Goal: Communication & Community: Ask a question

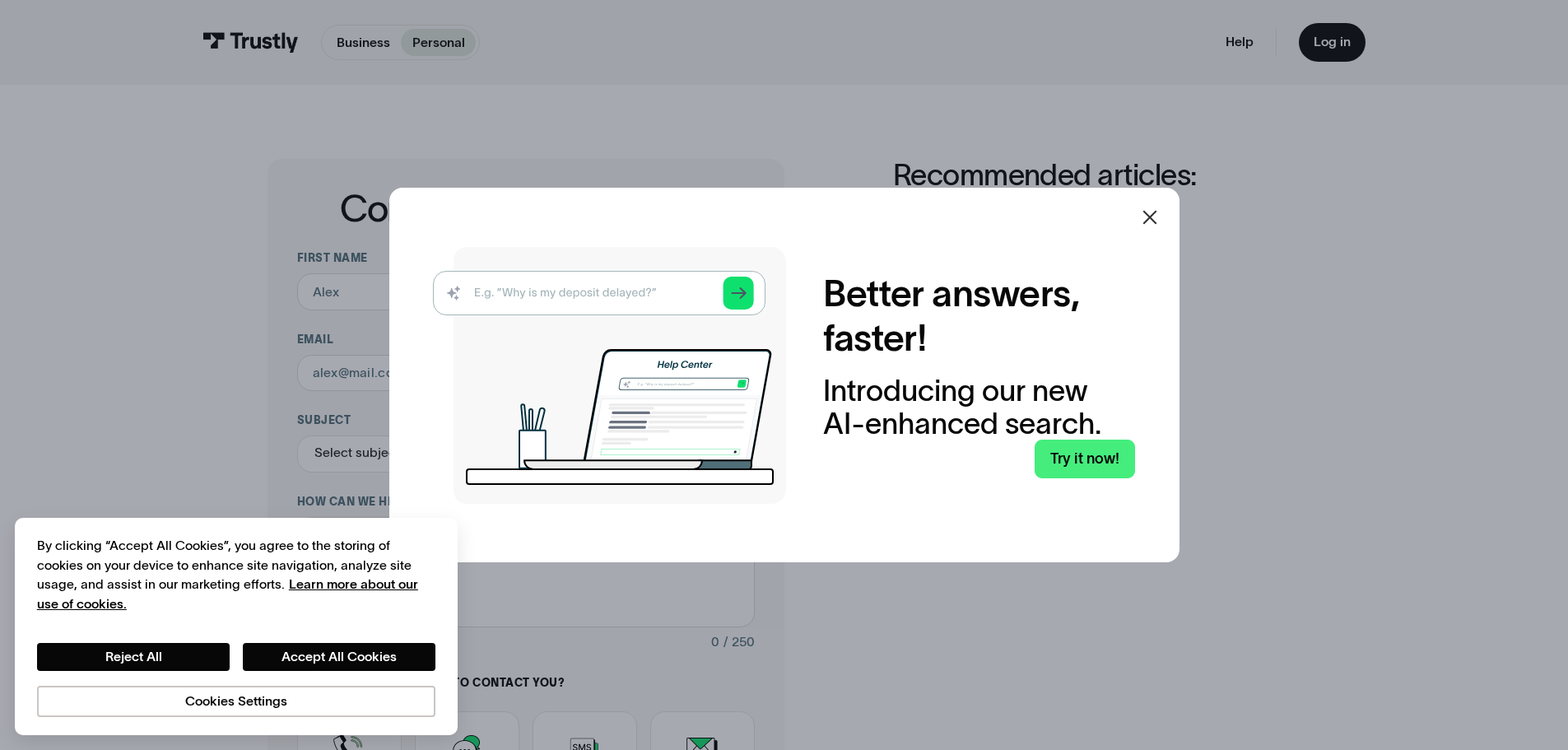
click at [1156, 221] on icon at bounding box center [1149, 217] width 20 height 20
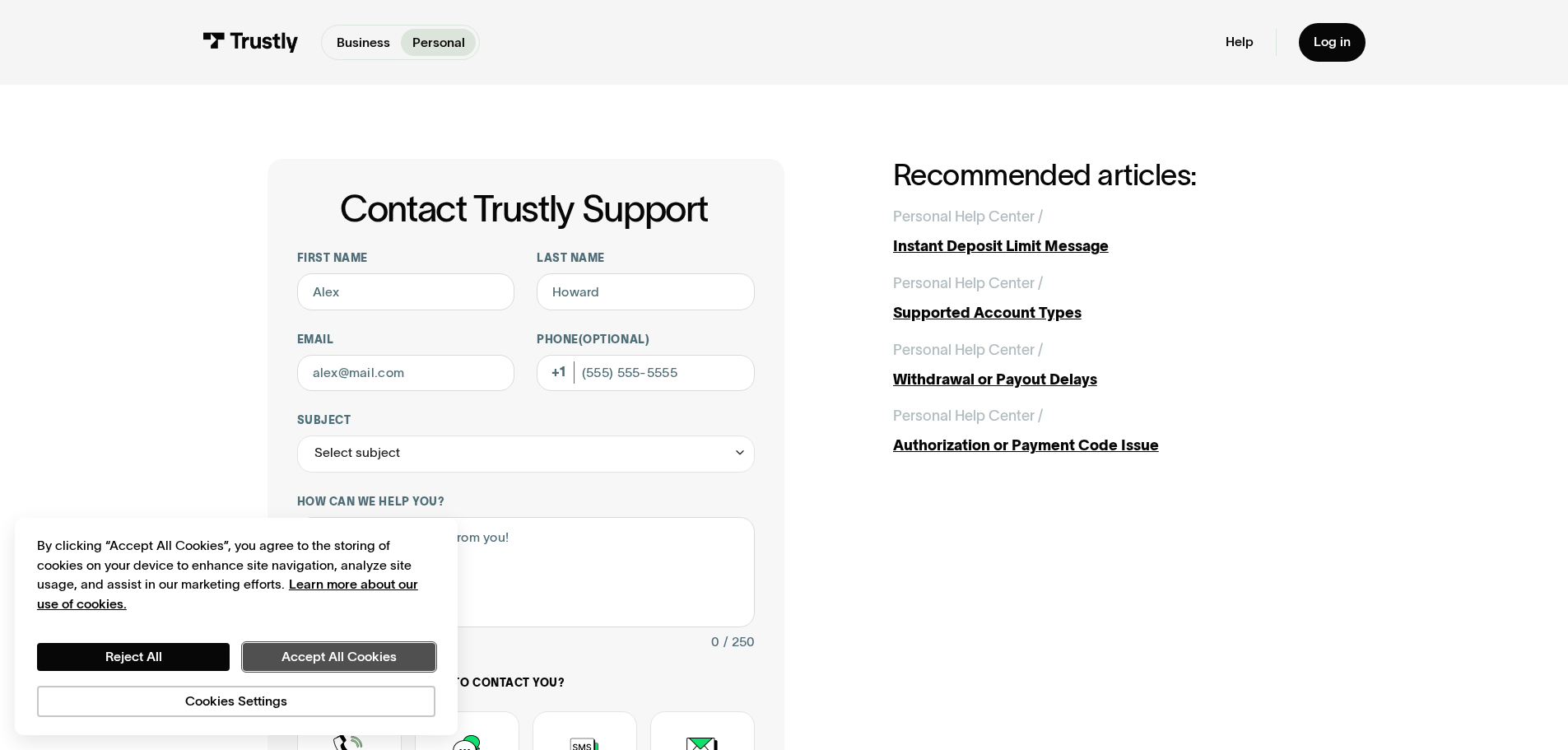
click at [267, 660] on button "Accept All Cookies" at bounding box center [339, 656] width 192 height 28
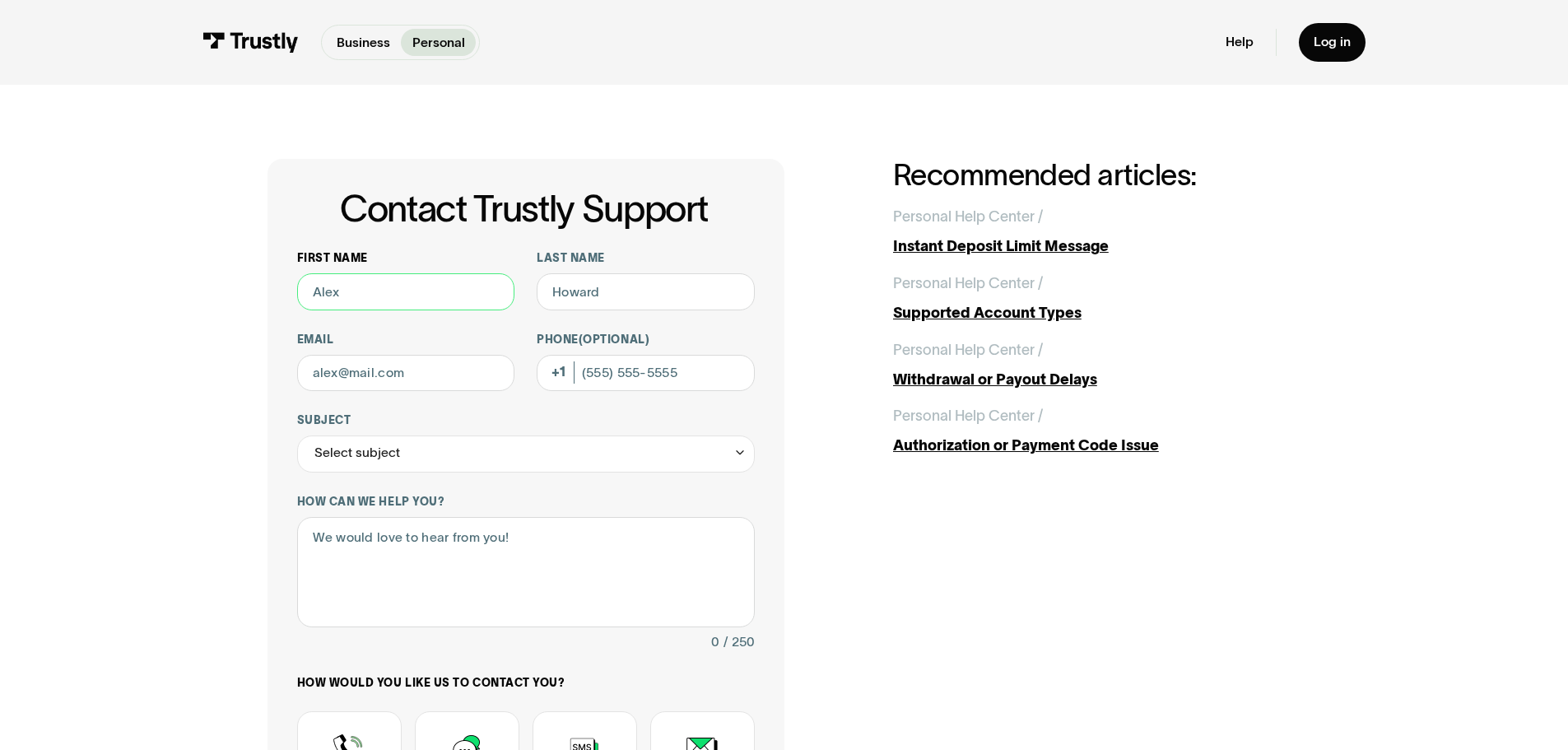
click at [404, 295] on input "First name" at bounding box center [407, 292] width 218 height 37
type input "[PERSON_NAME]"
type input "[EMAIL_ADDRESS][DOMAIN_NAME]"
type input "3172237039"
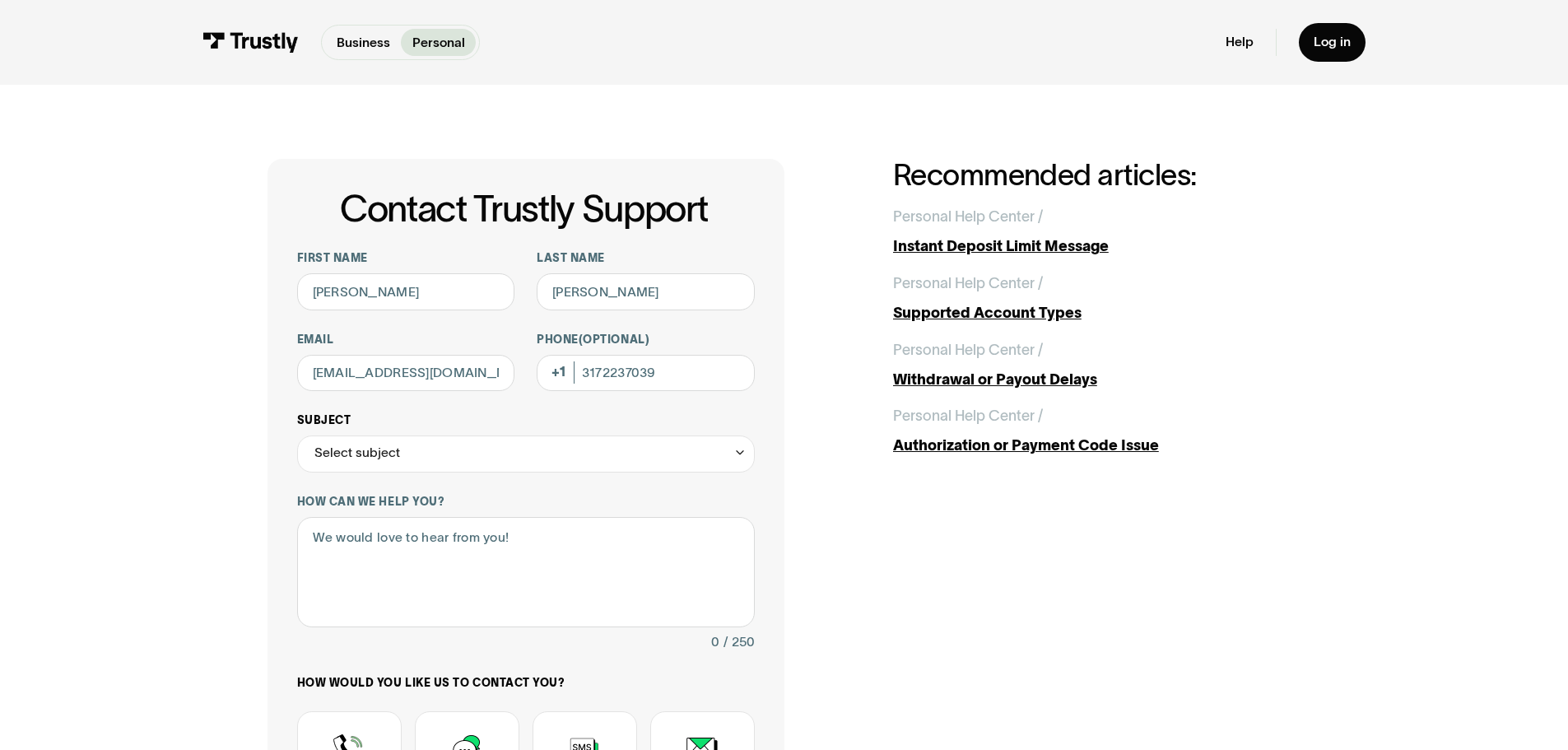
click at [459, 453] on div "Select subject" at bounding box center [526, 453] width 457 height 37
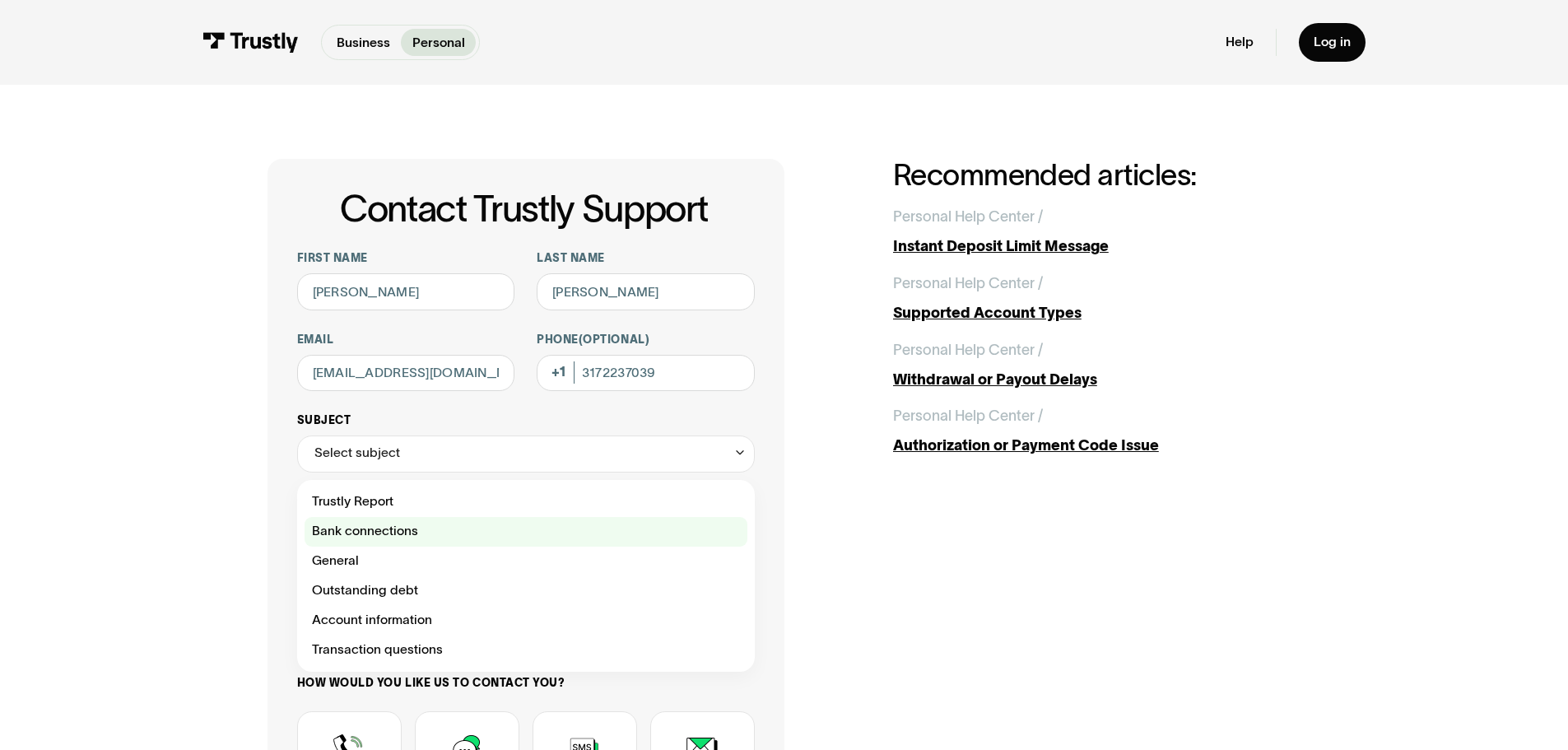
click at [399, 533] on div "Contact Trustly Support" at bounding box center [525, 531] width 443 height 30
type input "**********"
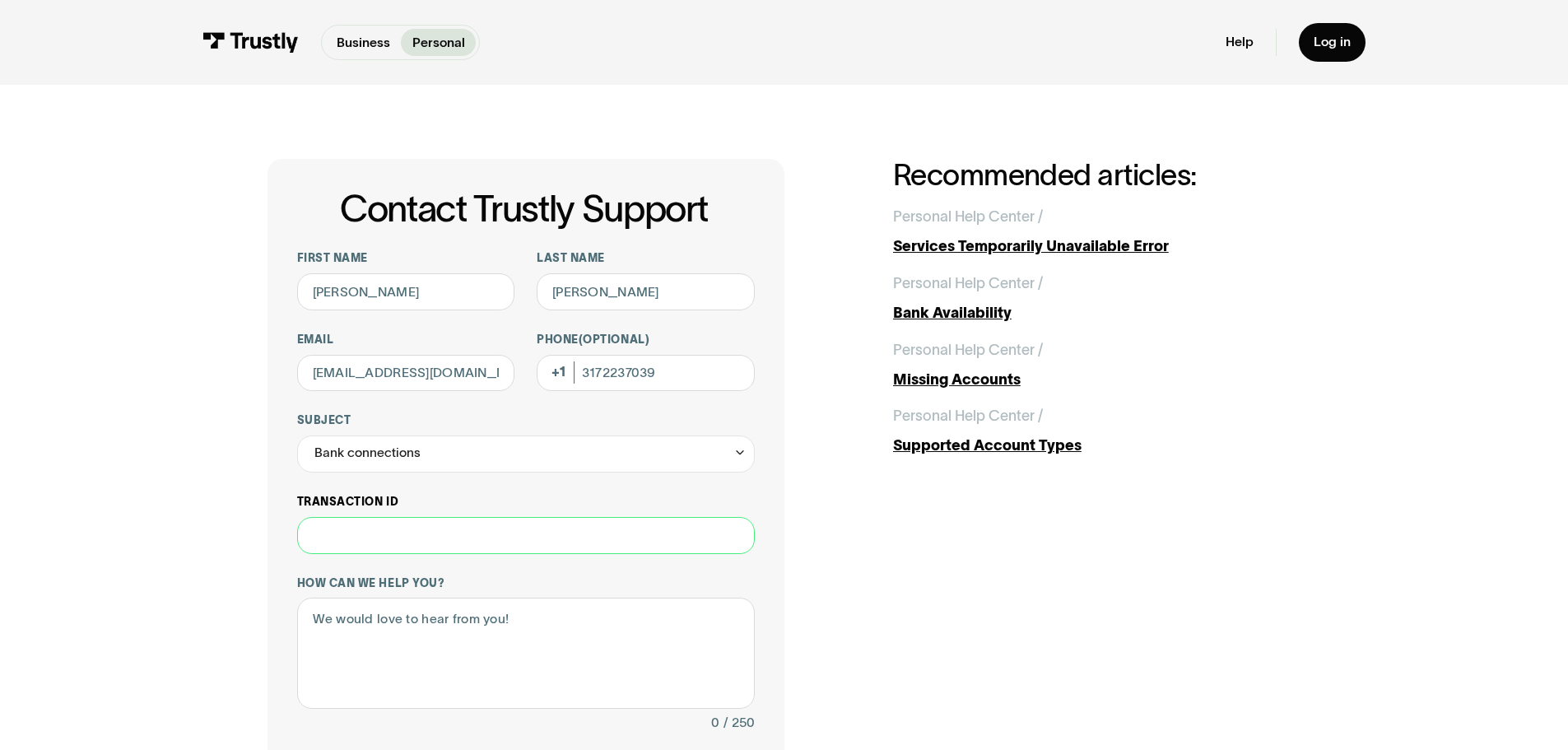
click at [455, 543] on input "Transaction ID" at bounding box center [526, 535] width 457 height 37
type input "**********"
click at [350, 614] on textarea "How can we help you?" at bounding box center [526, 652] width 457 height 111
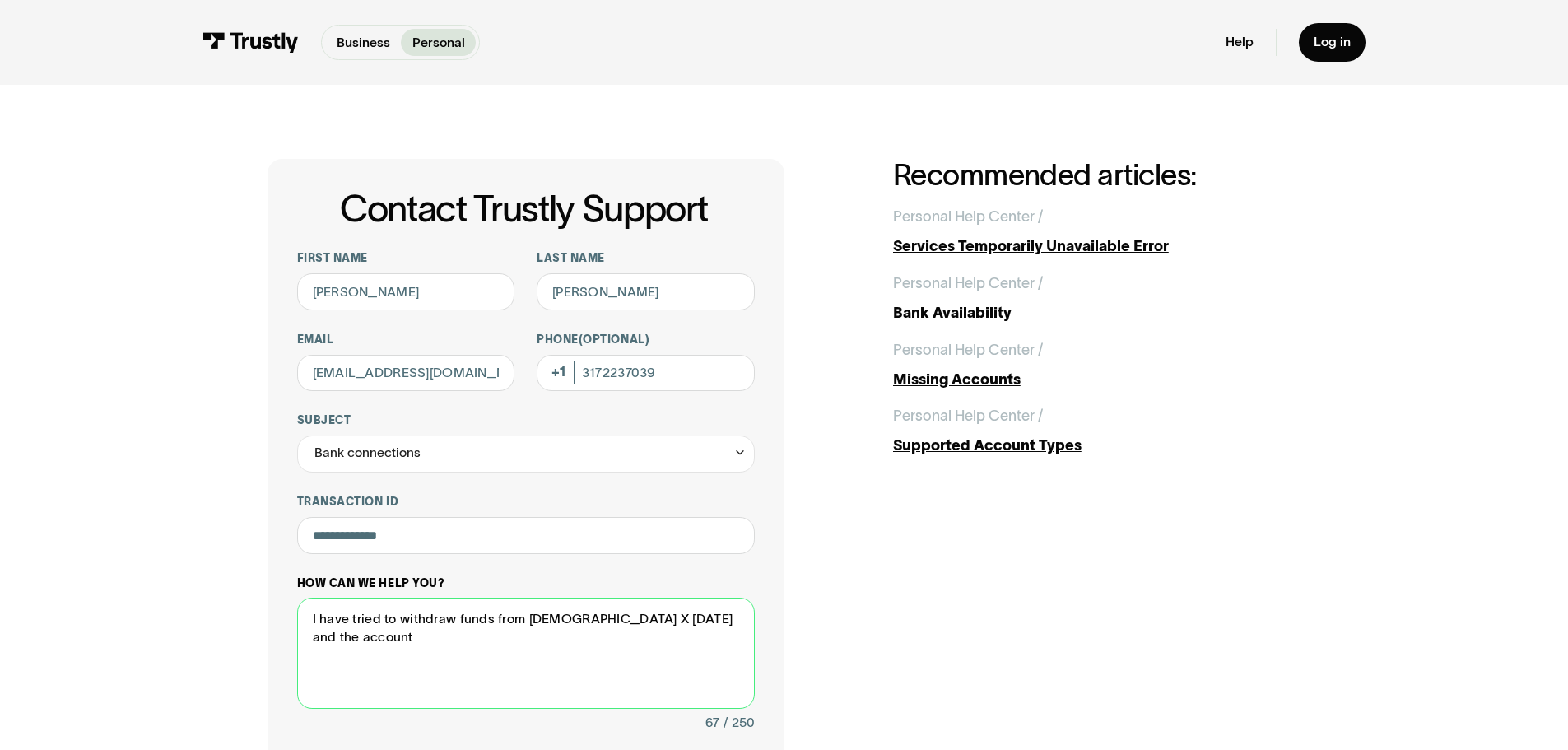
click at [644, 615] on textarea "I have tried to withdraw funds from [DEMOGRAPHIC_DATA] X [DATE] and the account" at bounding box center [526, 652] width 457 height 111
click at [726, 631] on textarea "I have tried to withdraw funds from [DEMOGRAPHIC_DATA] X [DATE] to the account" at bounding box center [526, 652] width 457 height 111
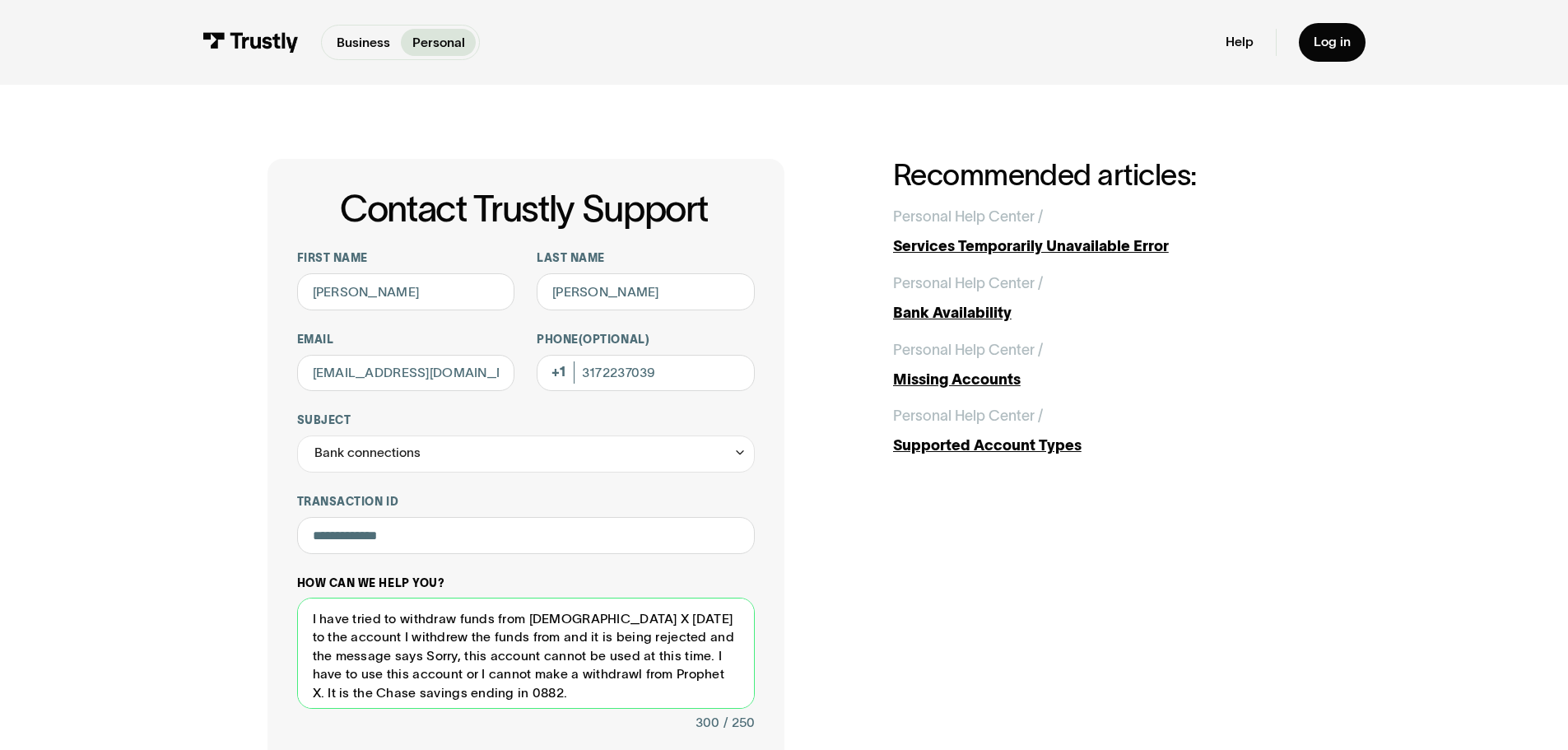
click at [548, 703] on textarea "I have tried to withdraw funds from [DEMOGRAPHIC_DATA] X [DATE] to the account …" at bounding box center [526, 652] width 457 height 111
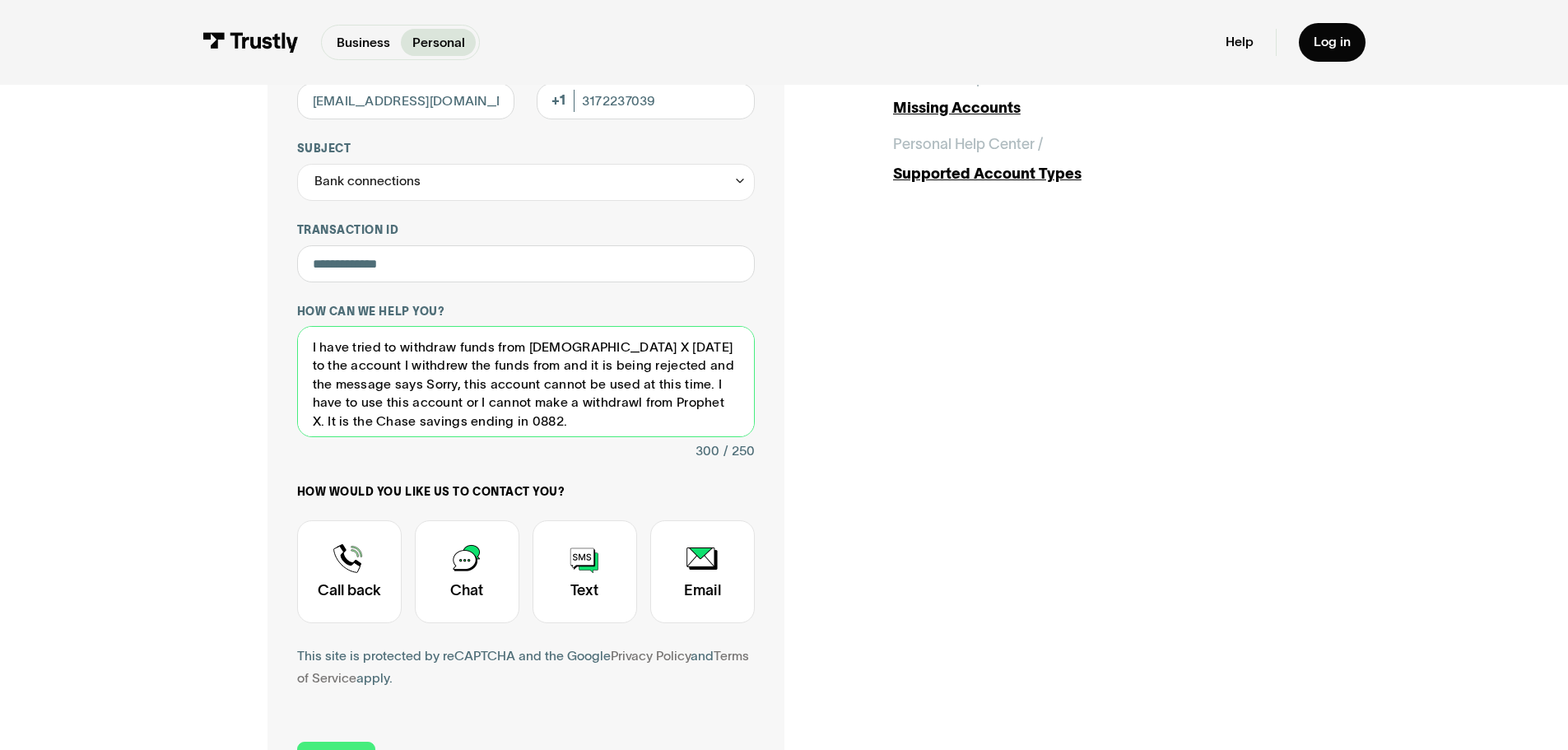
scroll to position [386, 0]
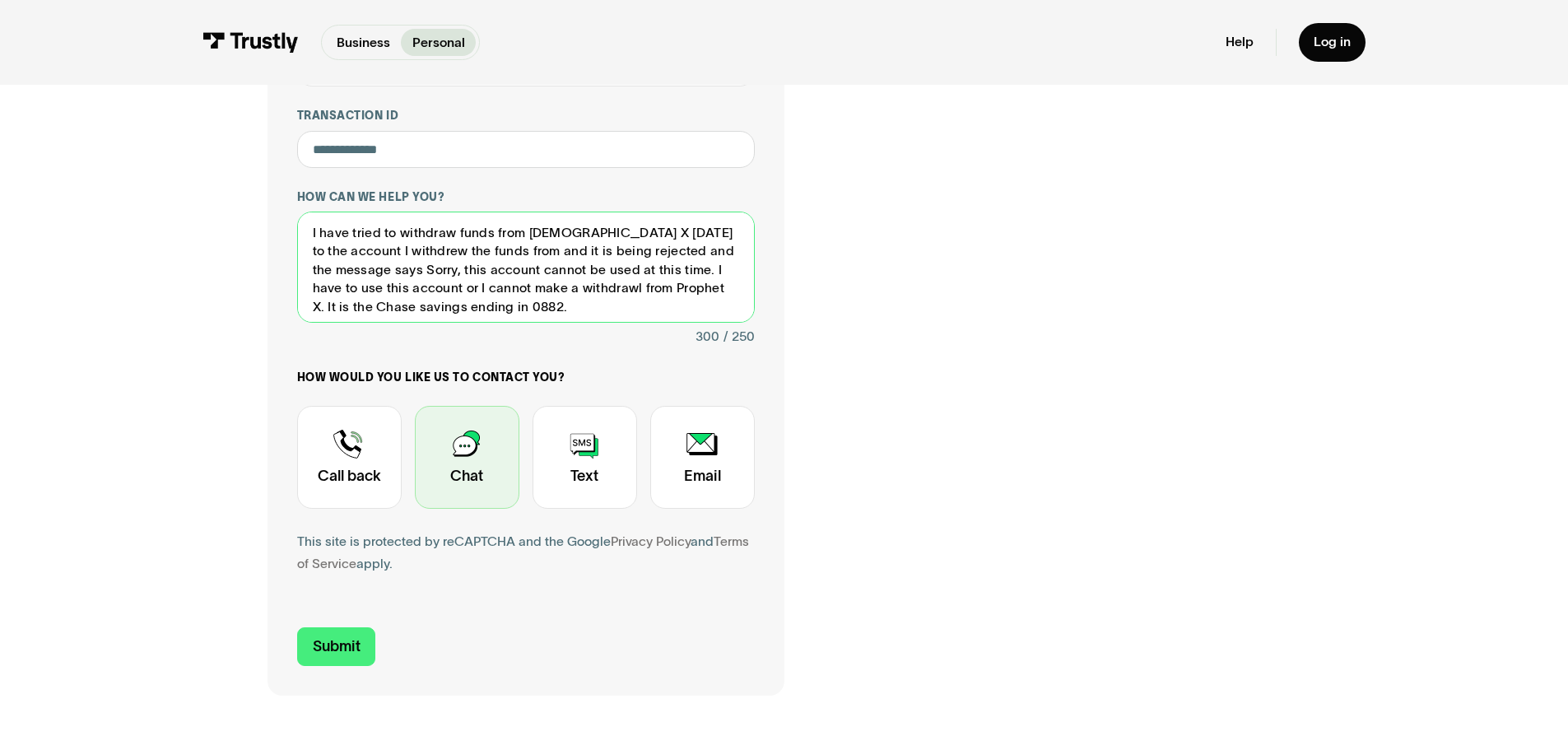
type textarea "I have tried to withdraw funds from [DEMOGRAPHIC_DATA] X [DATE] to the account …"
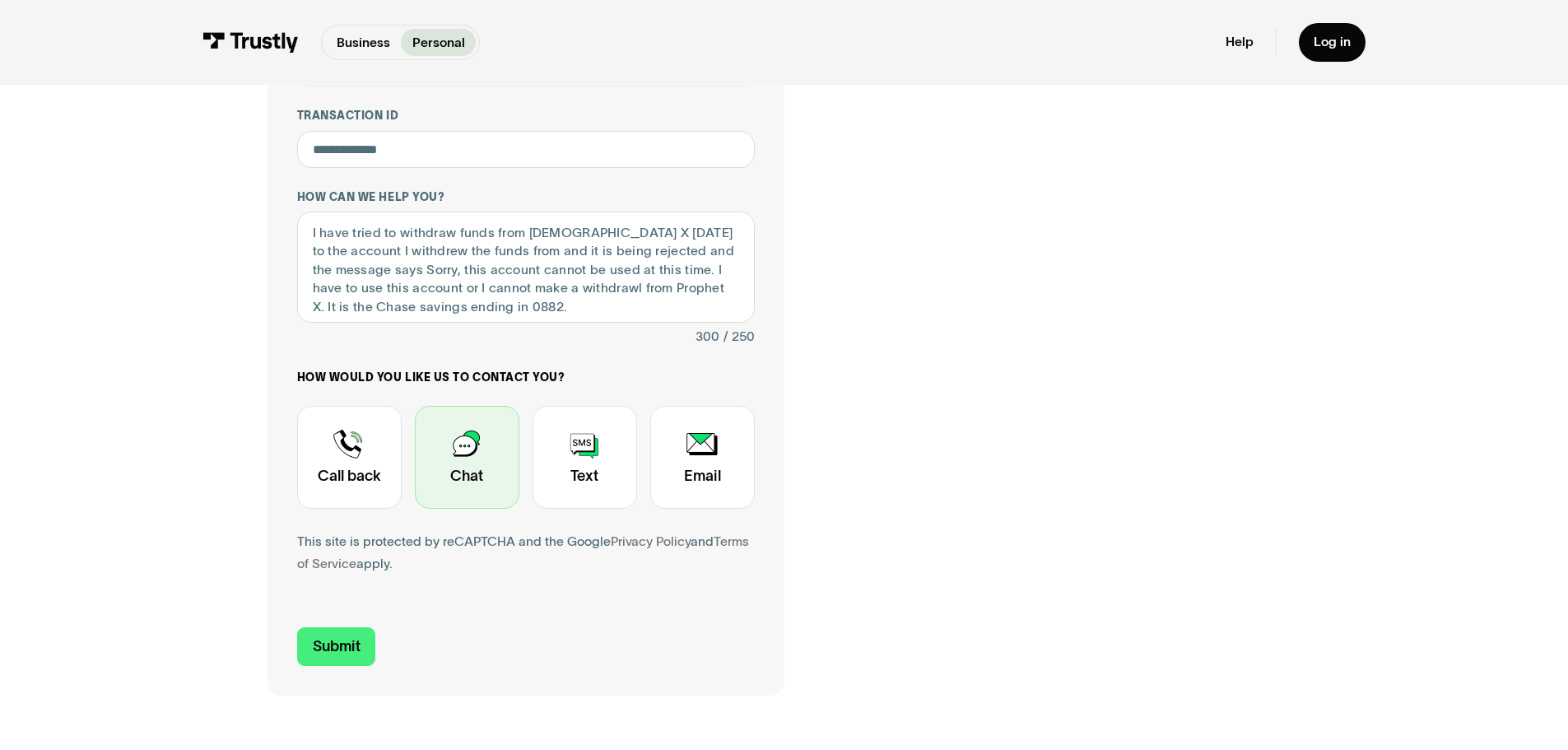
click at [487, 464] on div "Contact Trustly Support" at bounding box center [467, 457] width 104 height 103
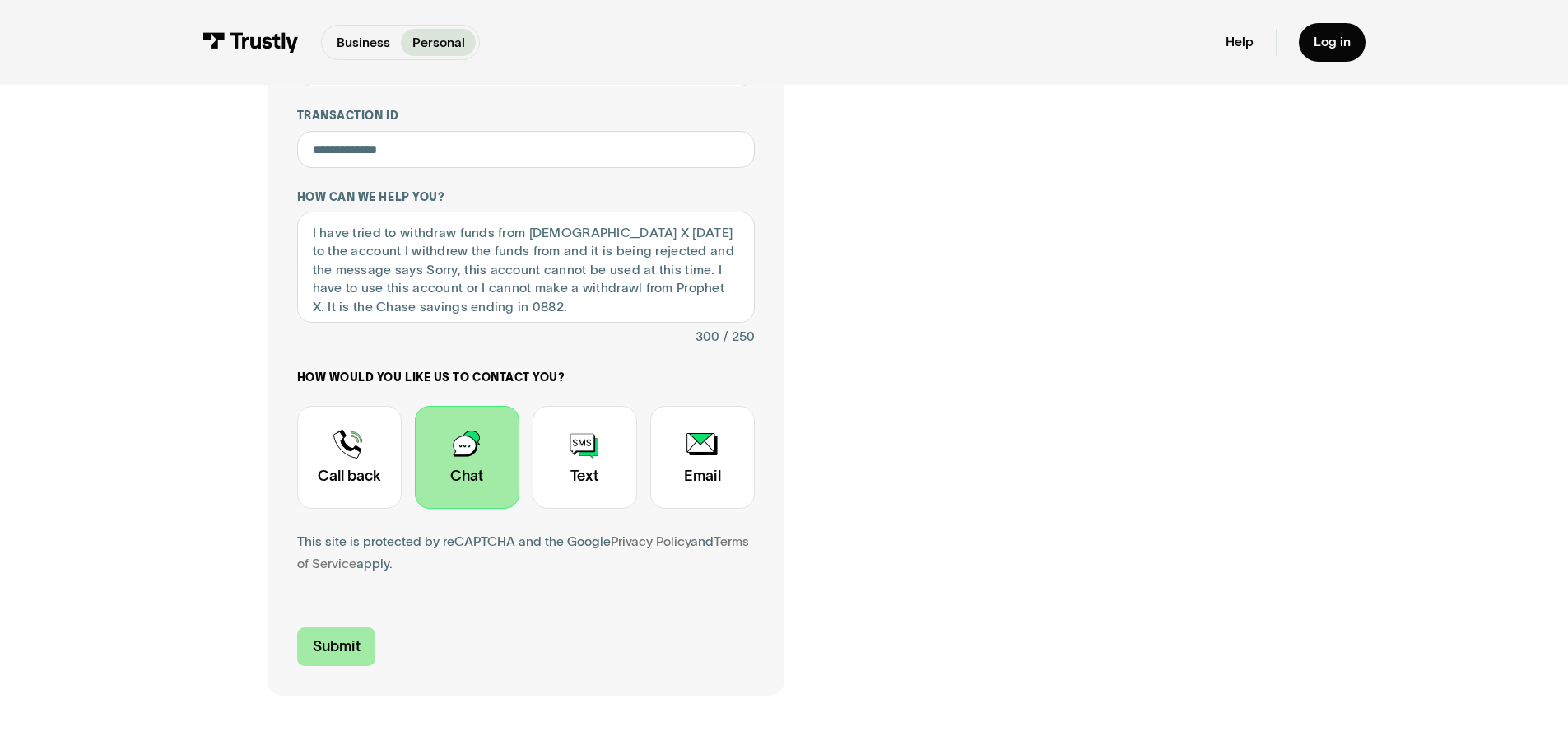
click at [339, 646] on input "Submit" at bounding box center [337, 646] width 79 height 38
type input "[PHONE_NUMBER]"
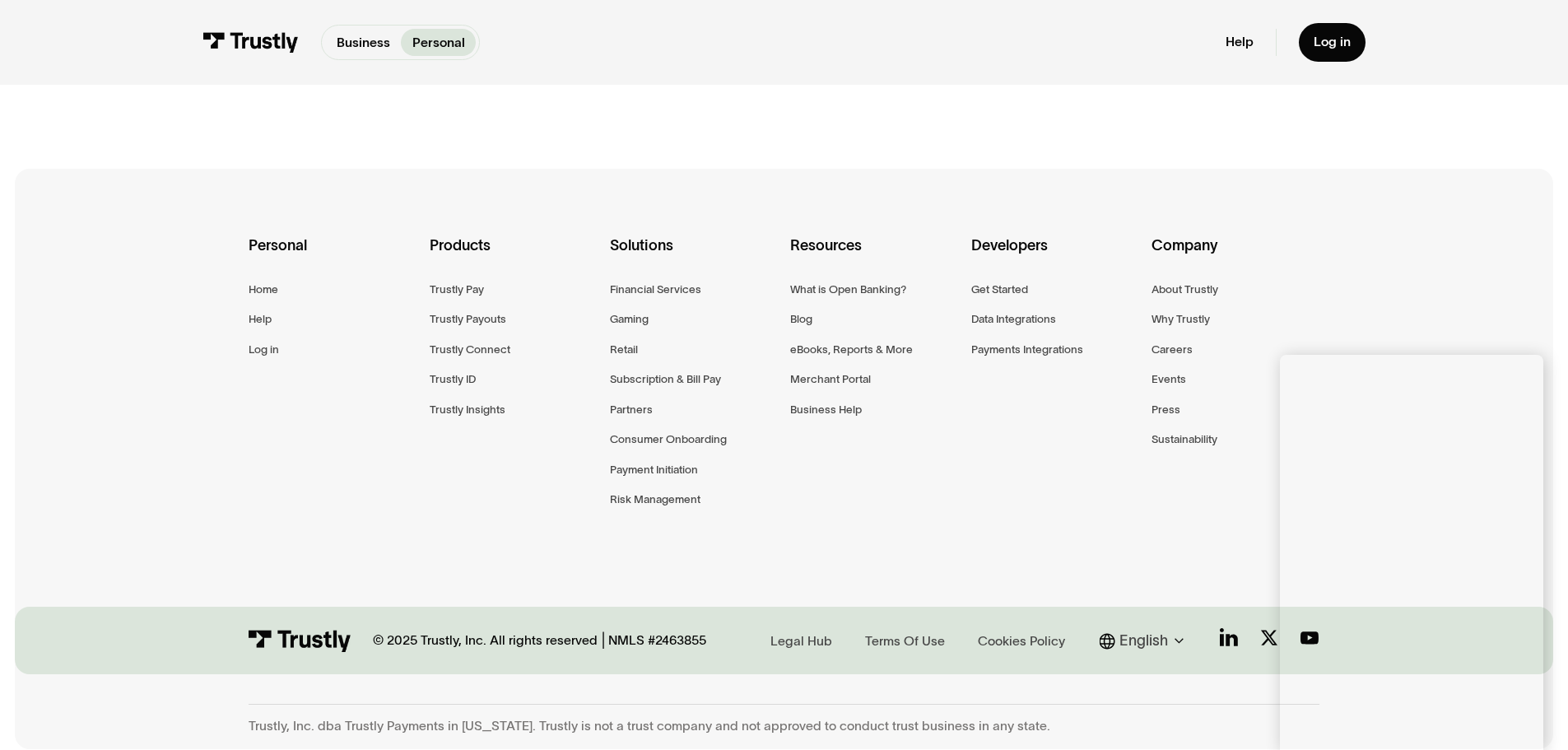
scroll to position [0, 0]
